Goal: Entertainment & Leisure: Consume media (video, audio)

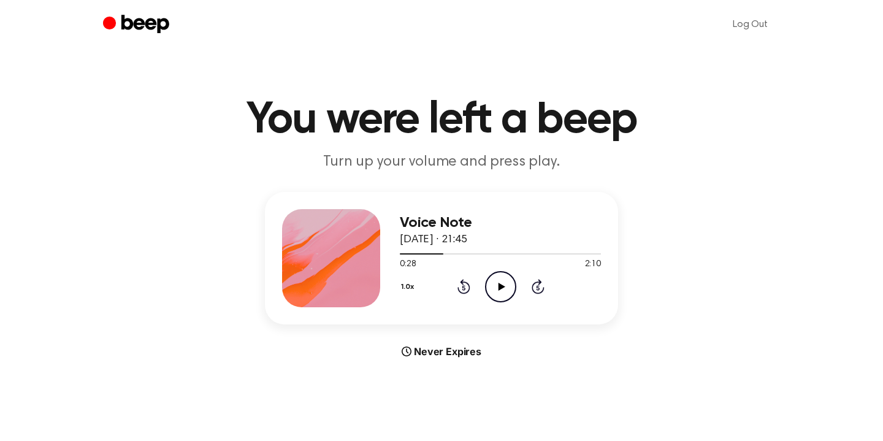
click at [502, 281] on icon "Play Audio" at bounding box center [500, 286] width 31 height 31
click at [506, 286] on icon "Pause Audio" at bounding box center [500, 286] width 31 height 31
click at [506, 286] on icon "Play Audio" at bounding box center [500, 286] width 31 height 31
click at [501, 289] on icon "Play Audio" at bounding box center [500, 286] width 31 height 31
click at [501, 289] on icon at bounding box center [501, 287] width 6 height 8
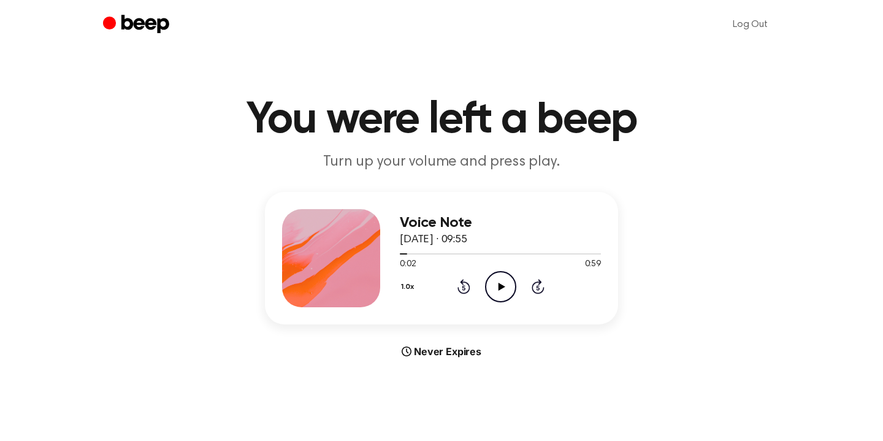
click at [504, 291] on icon "Play Audio" at bounding box center [500, 286] width 31 height 31
click at [505, 291] on icon "Pause Audio" at bounding box center [500, 286] width 31 height 31
click at [498, 276] on icon "Play Audio" at bounding box center [500, 286] width 31 height 31
click at [498, 276] on icon "Pause Audio" at bounding box center [500, 286] width 31 height 31
